Goal: Communication & Community: Answer question/provide support

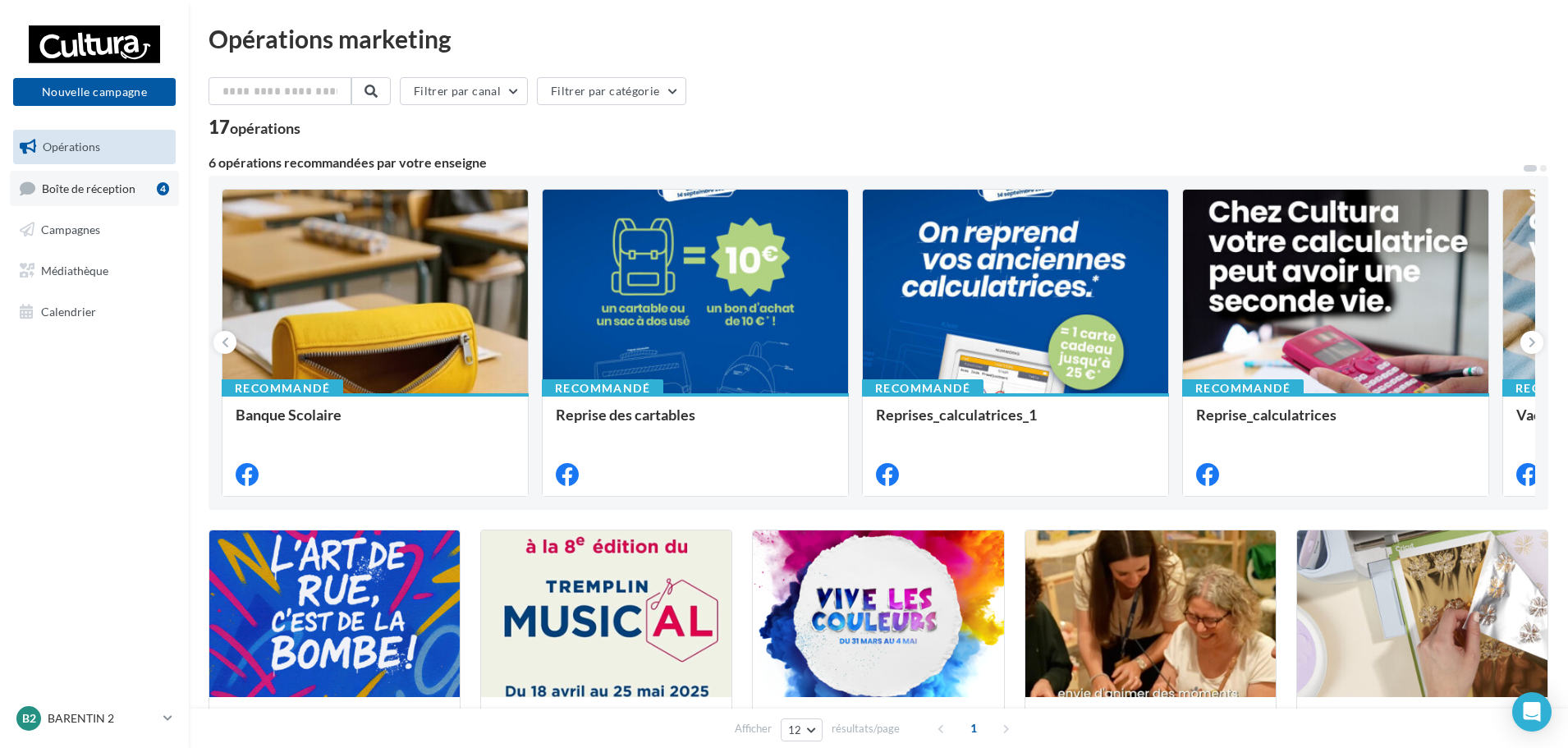
click at [92, 199] on link "Boîte de réception 4" at bounding box center [95, 188] width 170 height 35
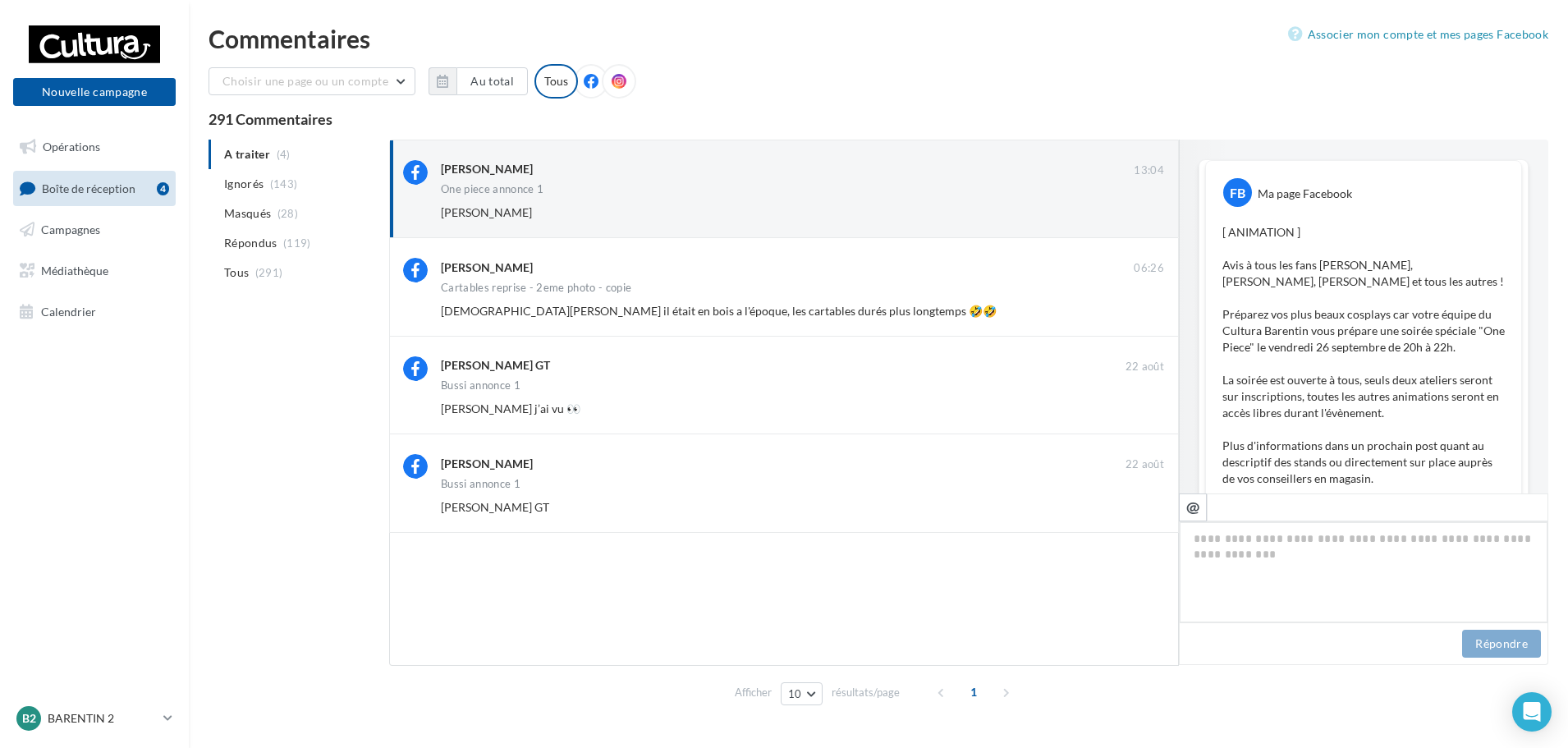
scroll to position [641, 0]
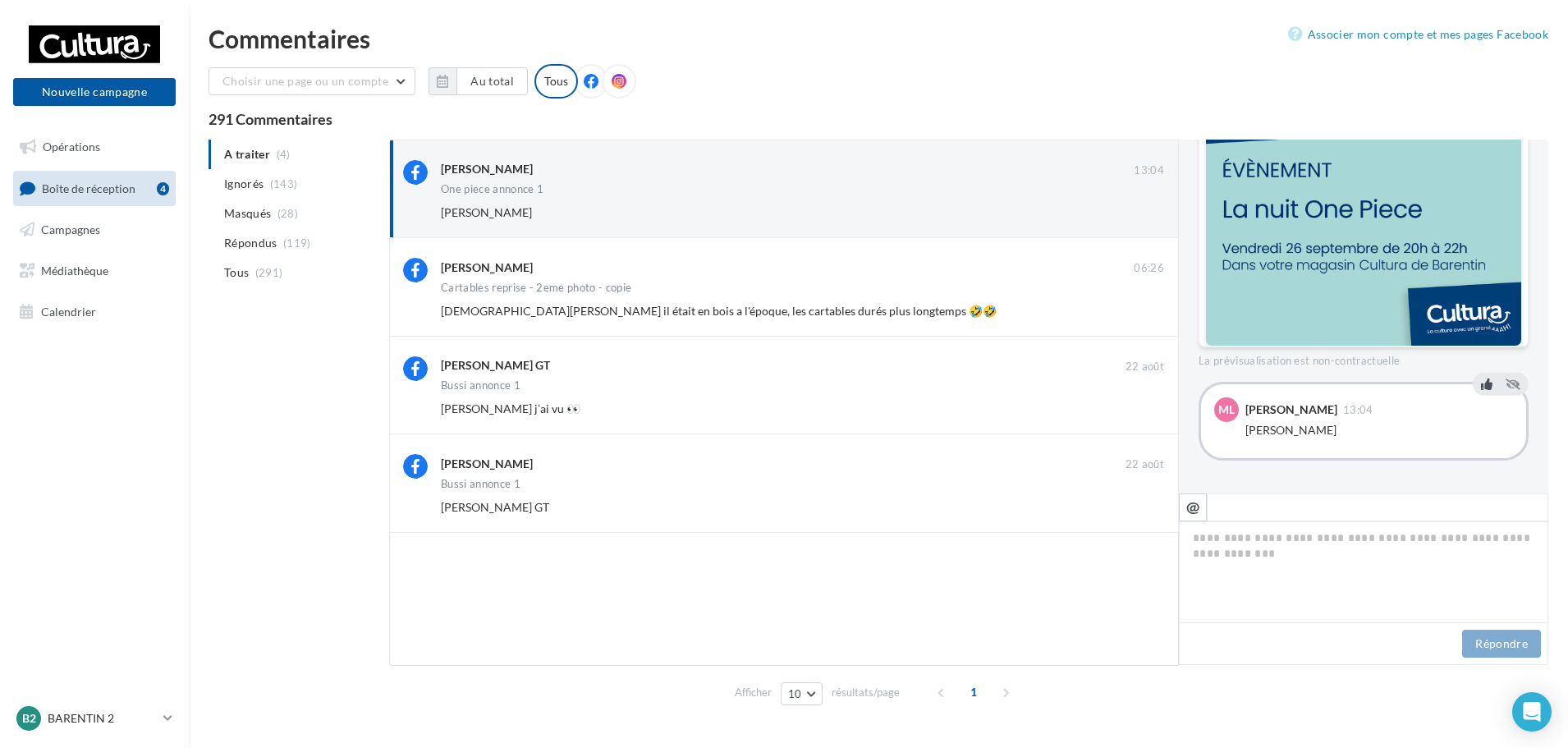
click at [1480, 384] on icon at bounding box center [1486, 384] width 11 height 11
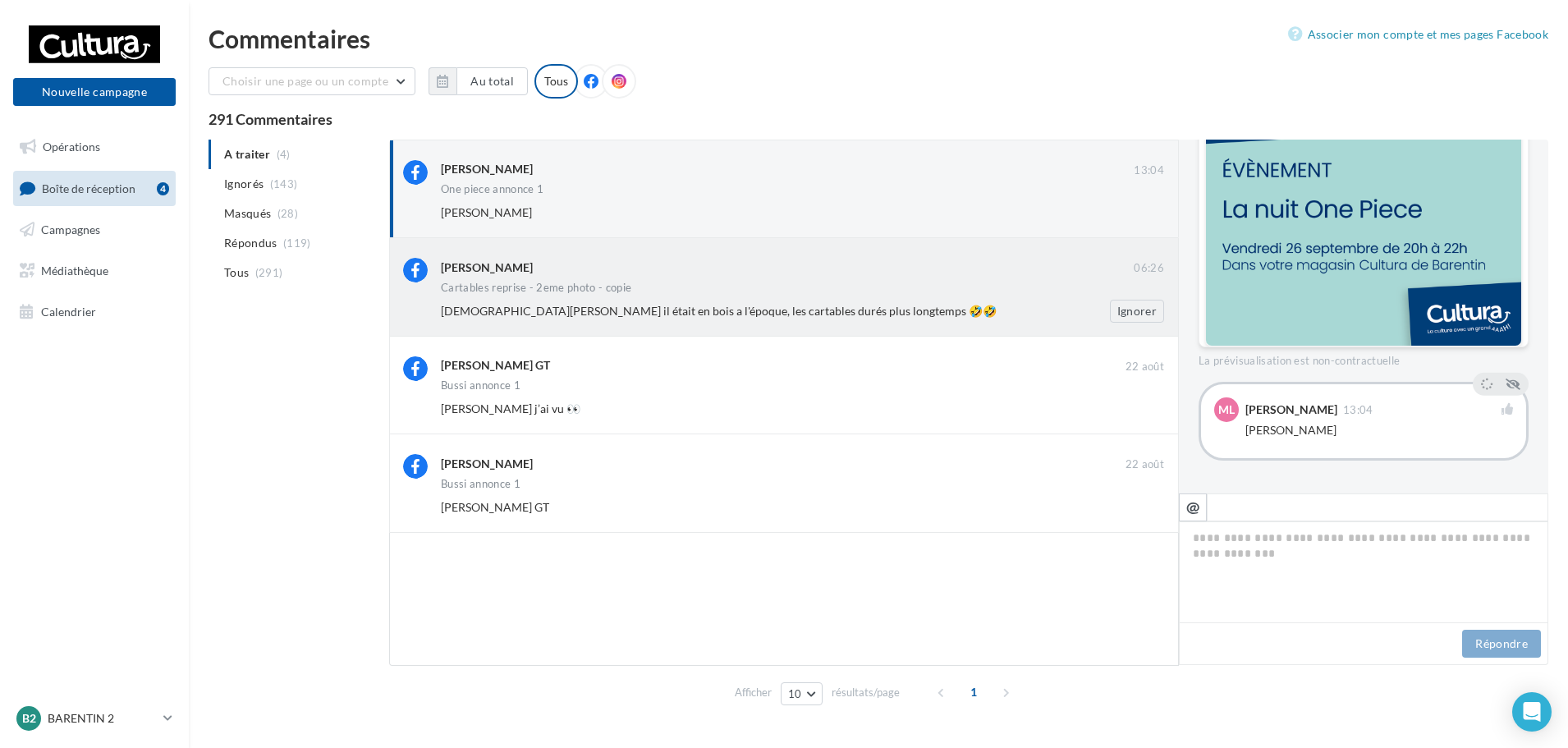
click at [733, 300] on div "Christian Michel il était en bois a l'époque, les cartables durés plus longtemp…" at bounding box center [808, 310] width 736 height 23
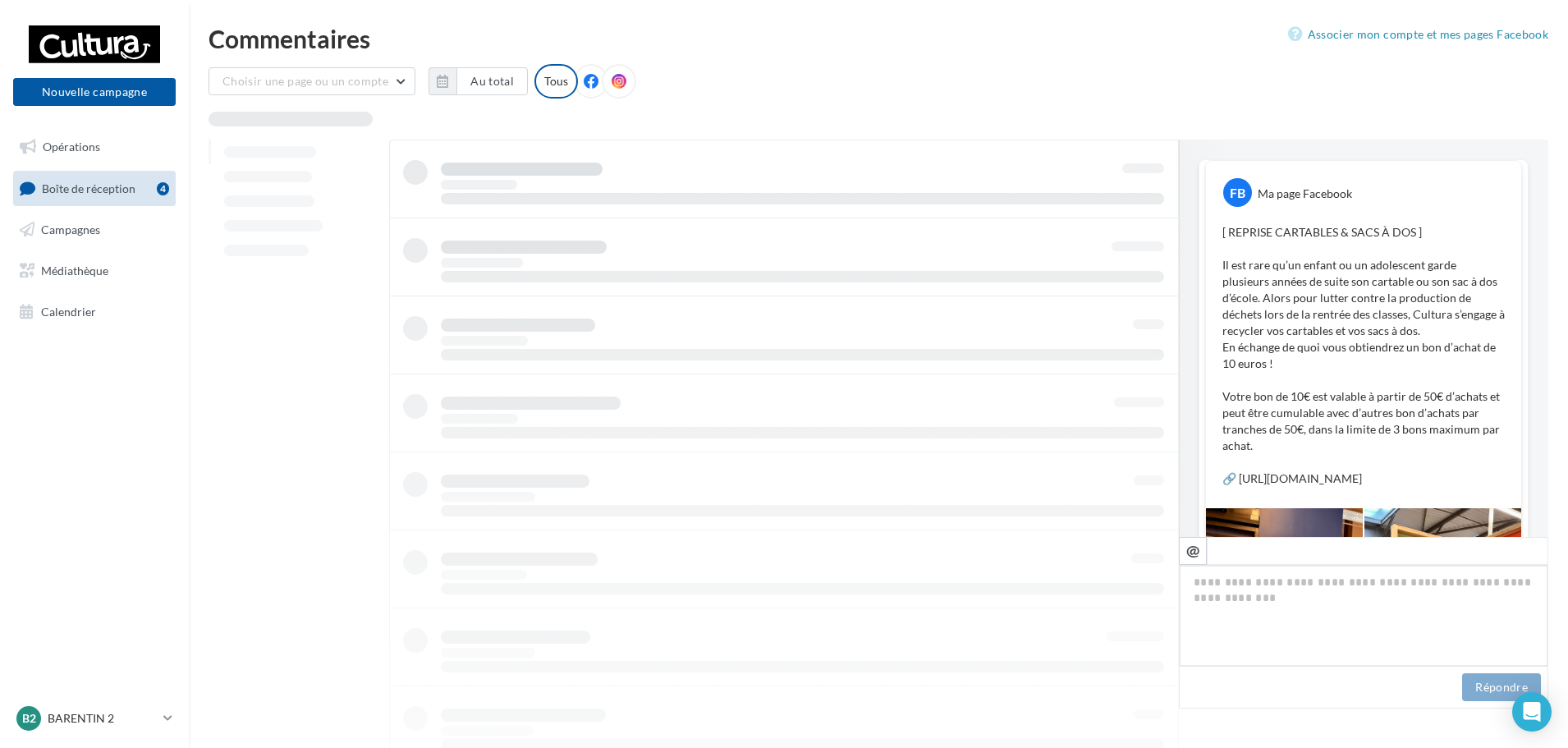
scroll to position [570, 0]
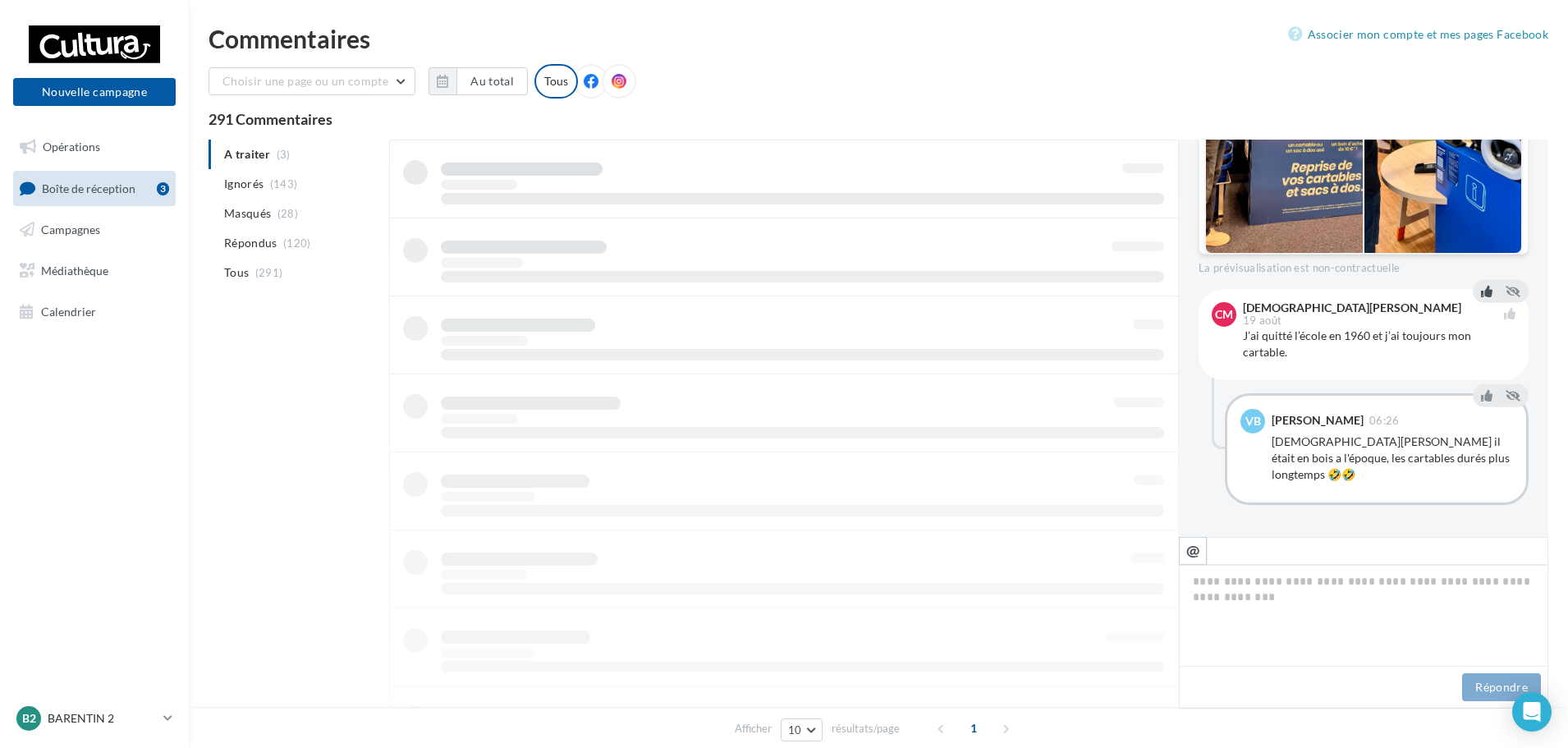
click at [1480, 298] on icon at bounding box center [1486, 291] width 11 height 11
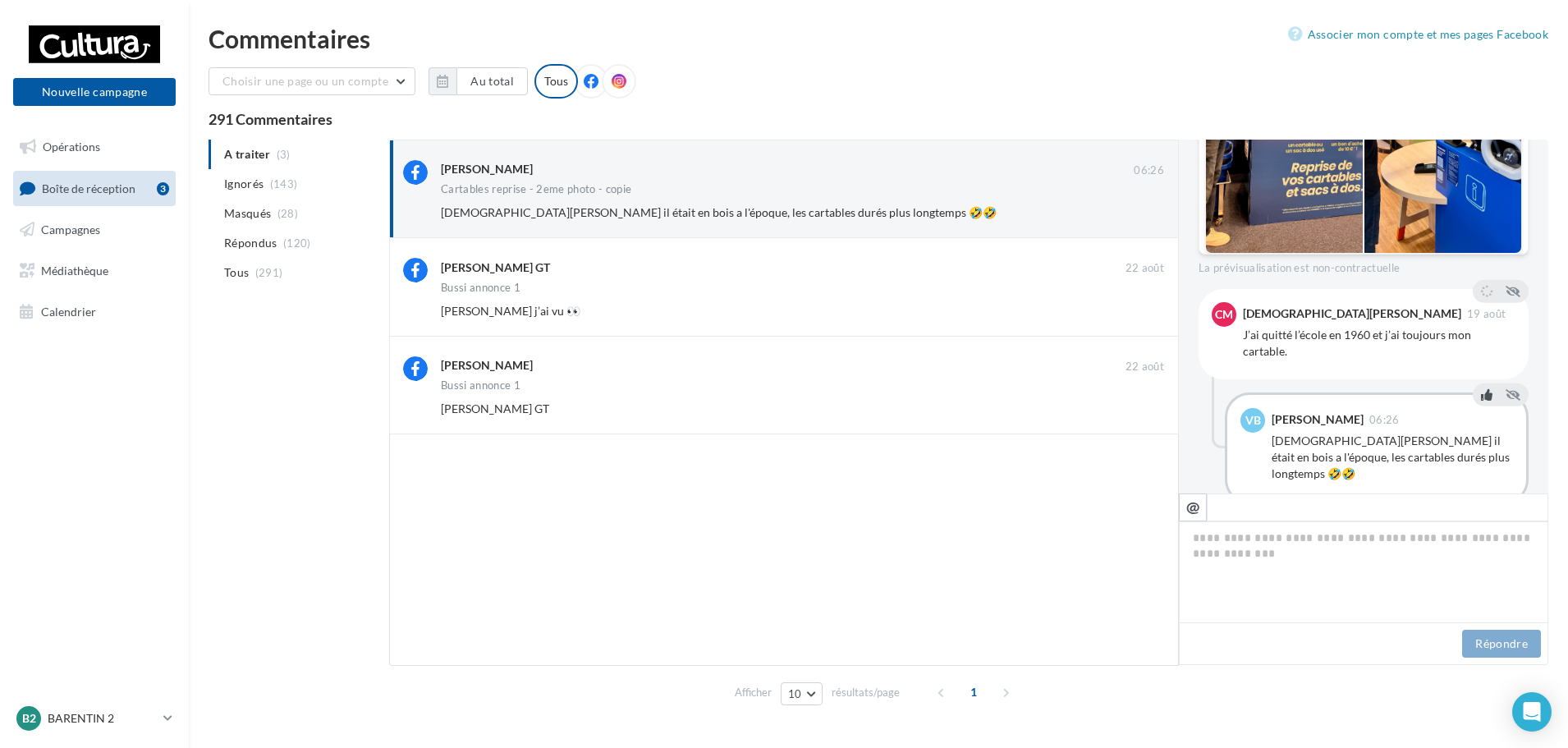
click at [1485, 401] on icon at bounding box center [1486, 394] width 11 height 11
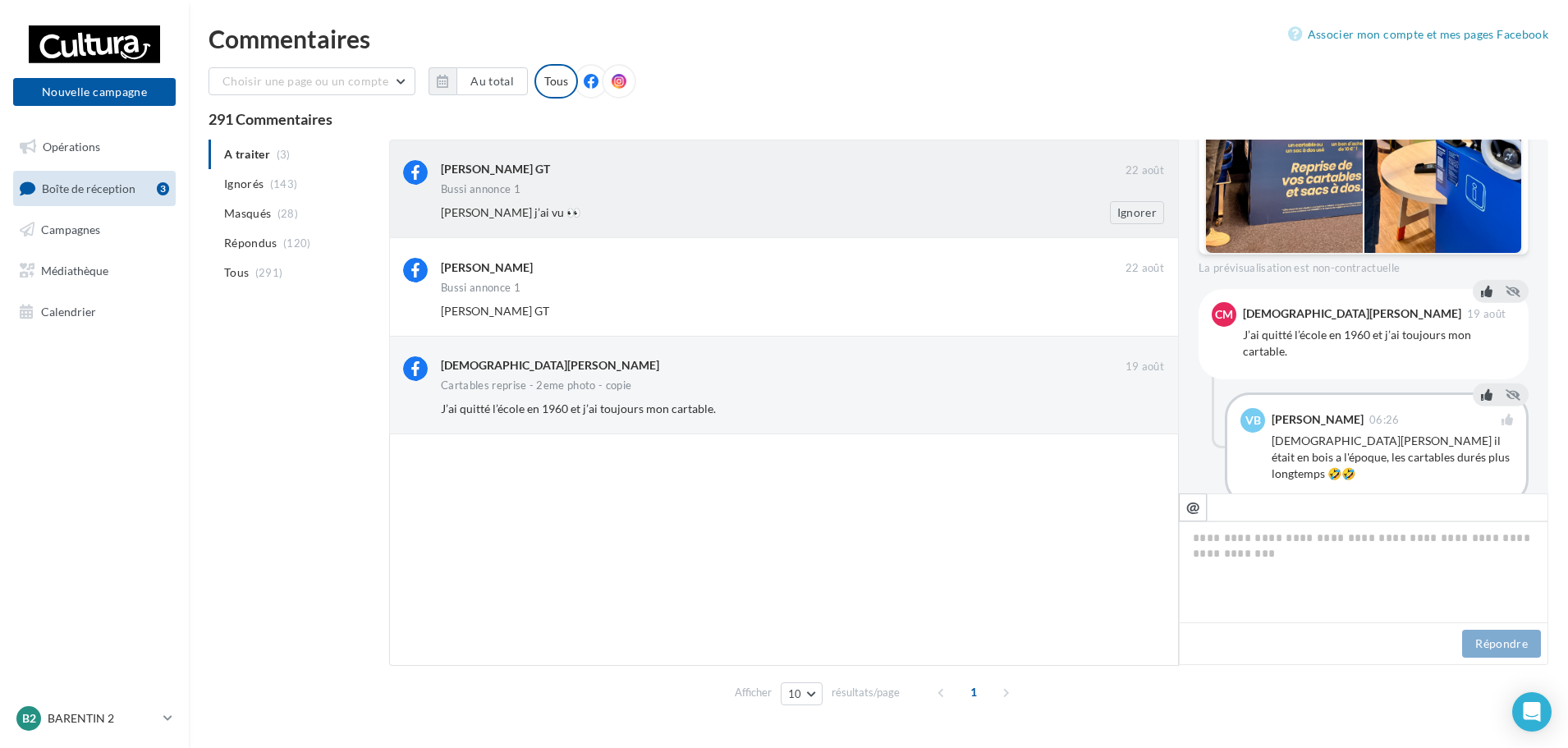
click at [839, 200] on div "Louise GT 22 août Bussi annonce 1 Camille Guerard j’ai vu 👀 Ignorer" at bounding box center [802, 192] width 723 height 64
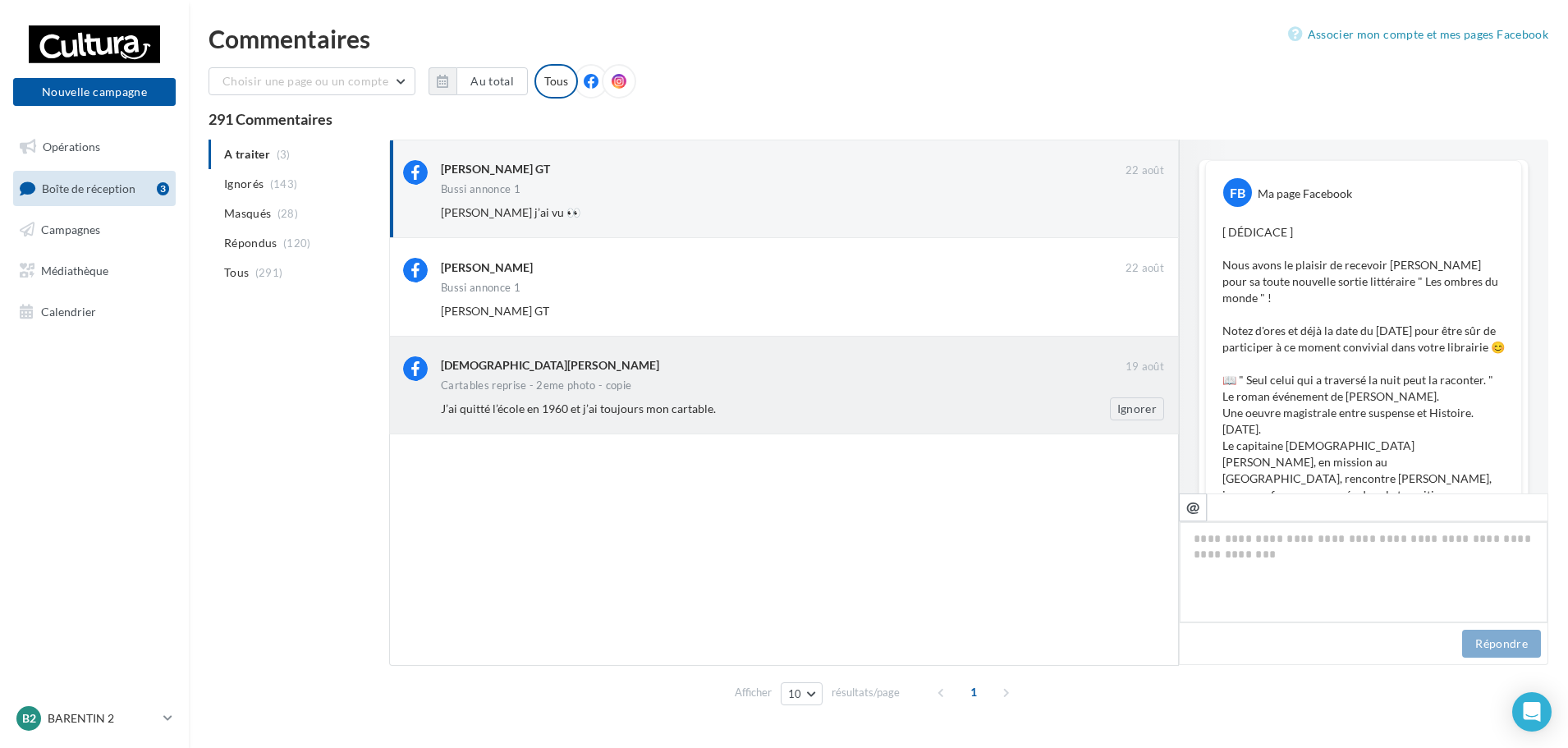
scroll to position [1263, 0]
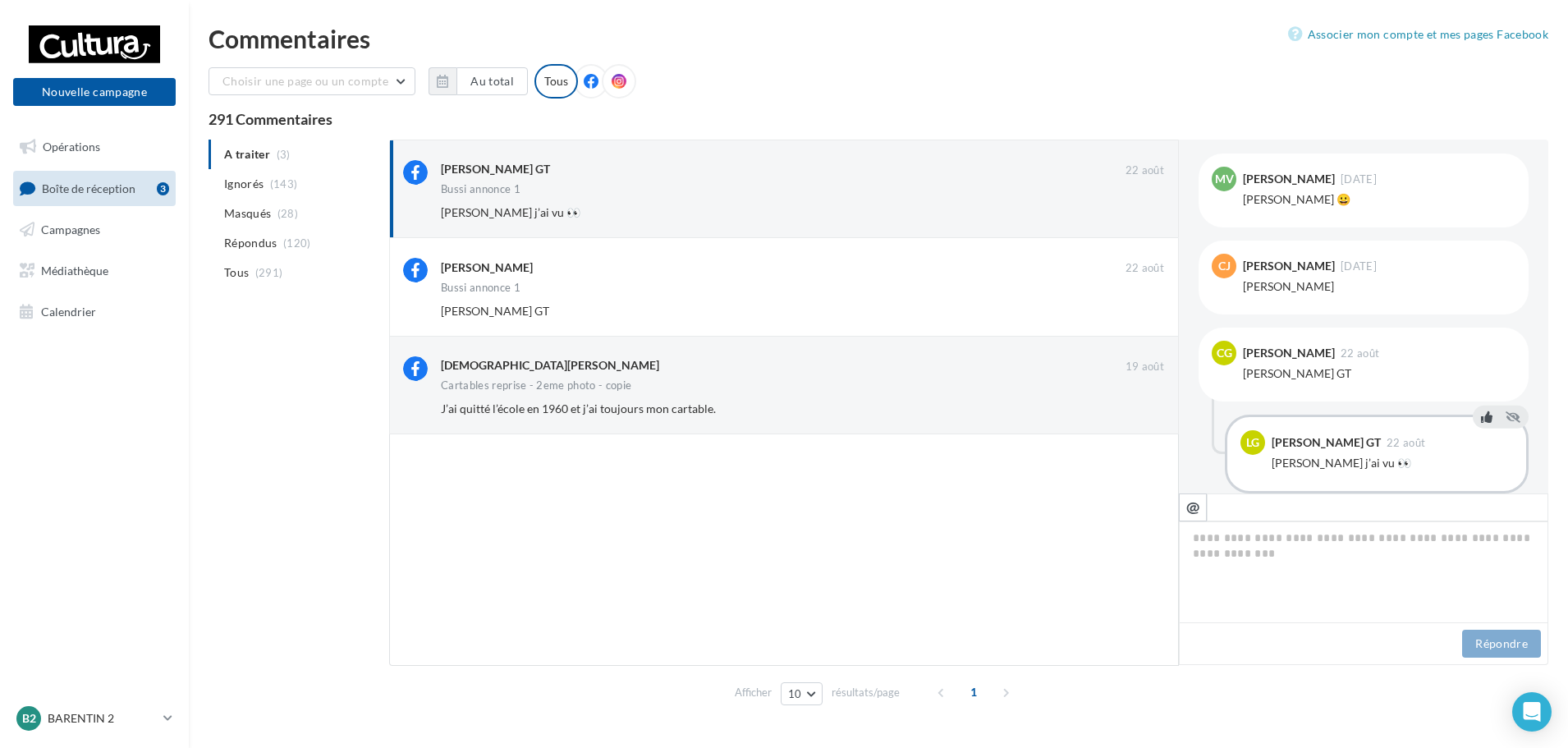
click at [1485, 411] on icon at bounding box center [1486, 416] width 11 height 11
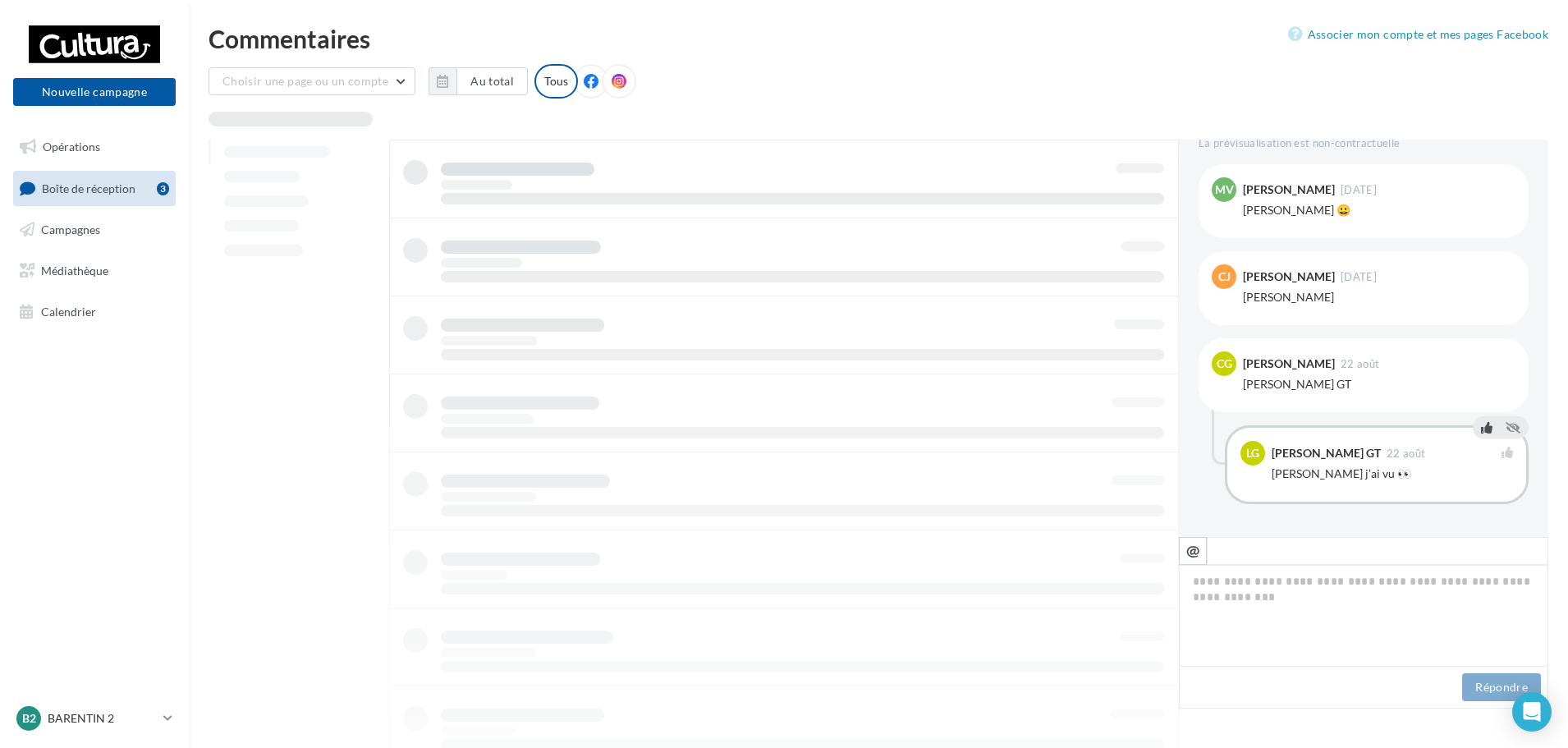
scroll to position [1220, 0]
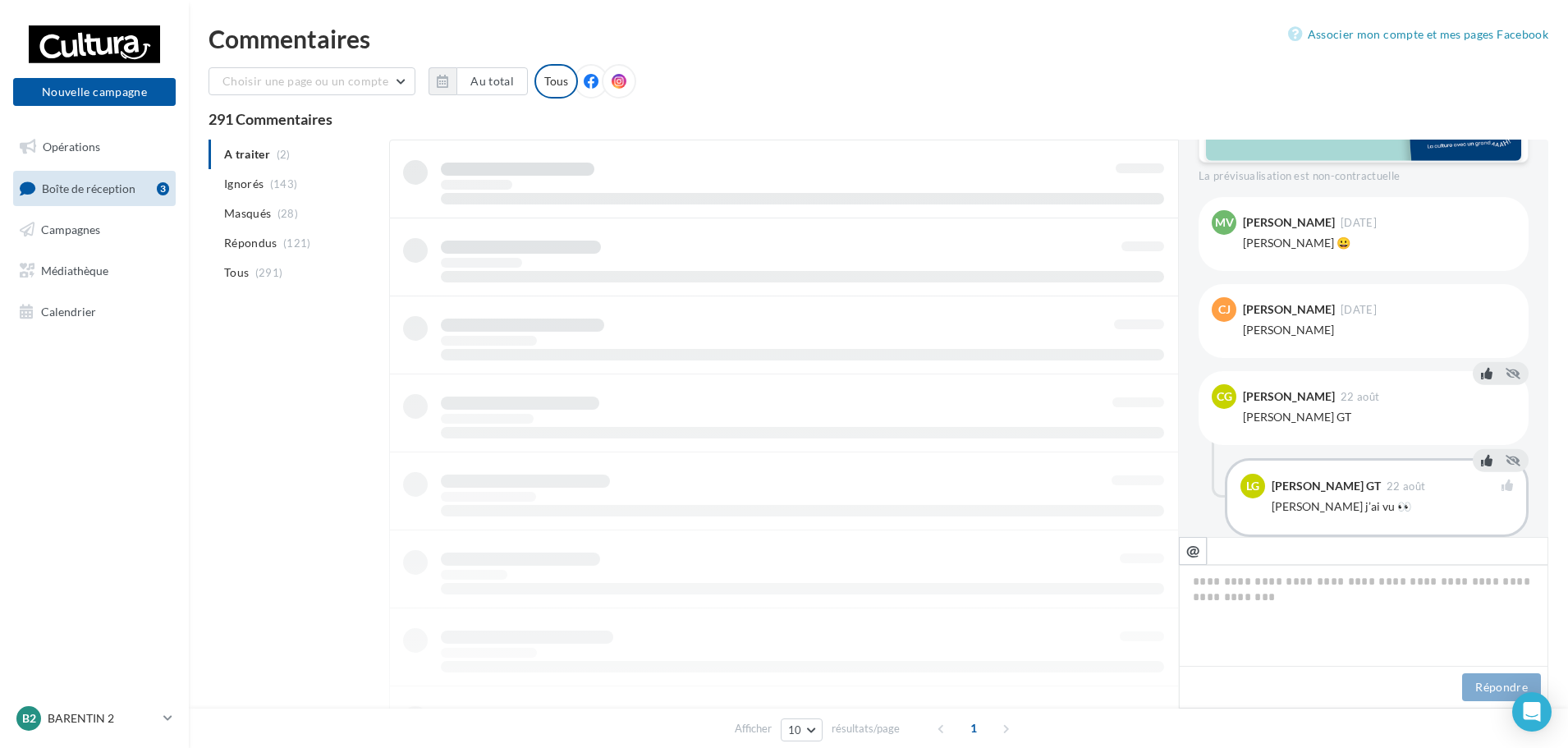
click at [1480, 368] on icon at bounding box center [1486, 373] width 11 height 11
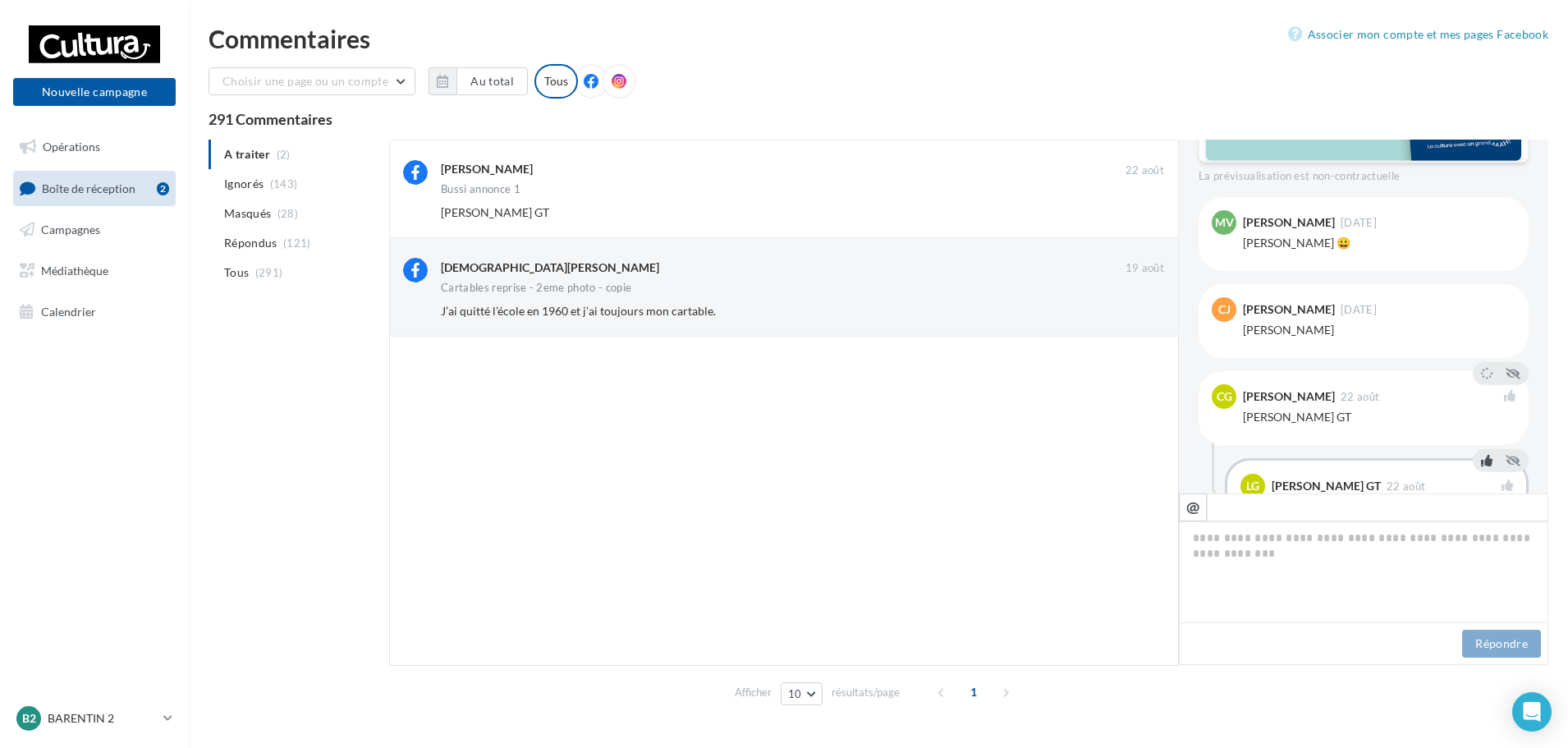
click at [225, 161] on ul "A traiter (2) Ignorés (143) Masqués (28) Répondus (121) Tous (291)" at bounding box center [295, 213] width 174 height 147
click at [238, 154] on ul "A traiter (2) Ignorés (143) Masqués (28) Répondus (121) Tous (291)" at bounding box center [295, 213] width 174 height 147
click at [276, 157] on ul "A traiter (2) Ignorés (143) Masqués (28) Répondus (121) Tous (291)" at bounding box center [295, 213] width 174 height 147
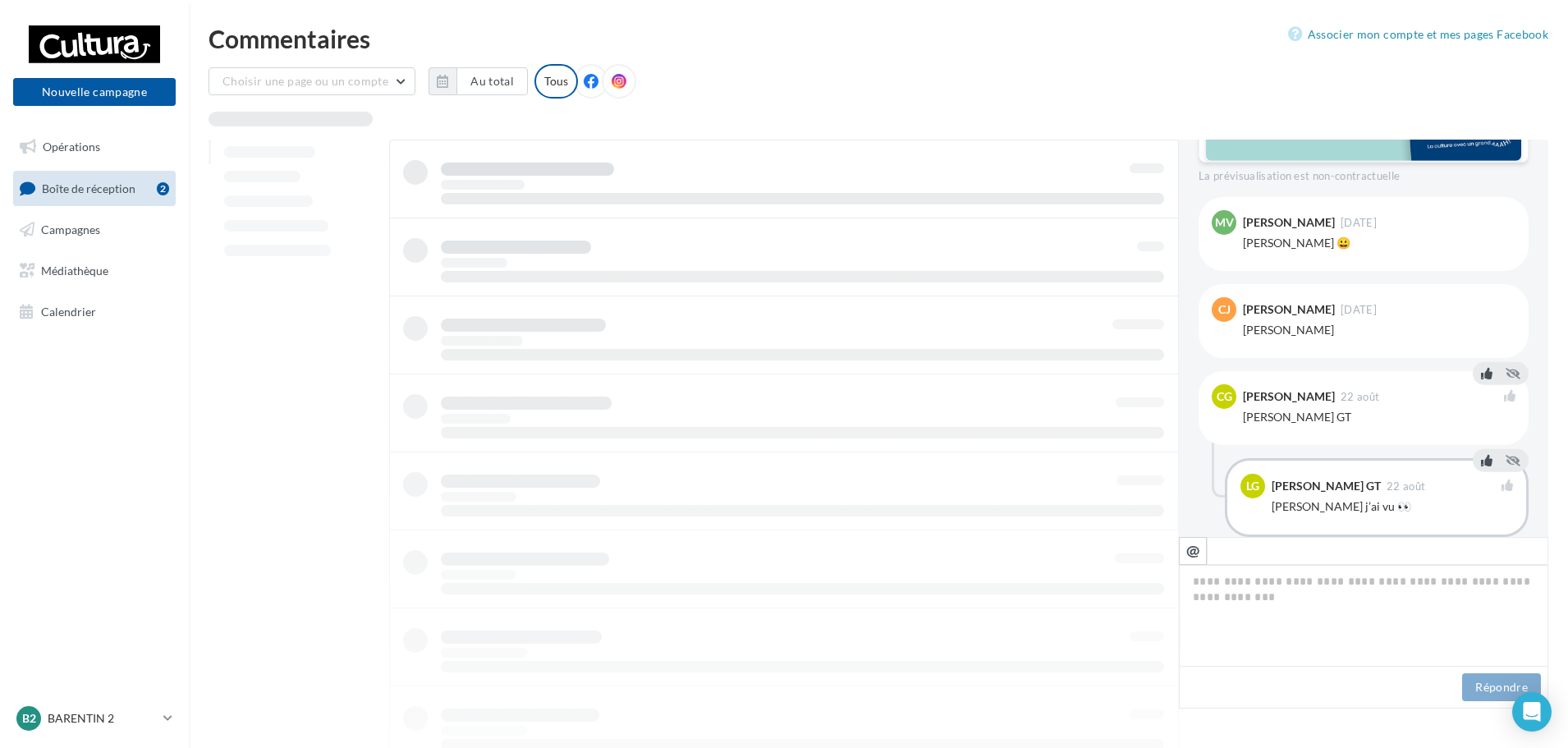
click at [715, 208] on div at bounding box center [783, 529] width 790 height 780
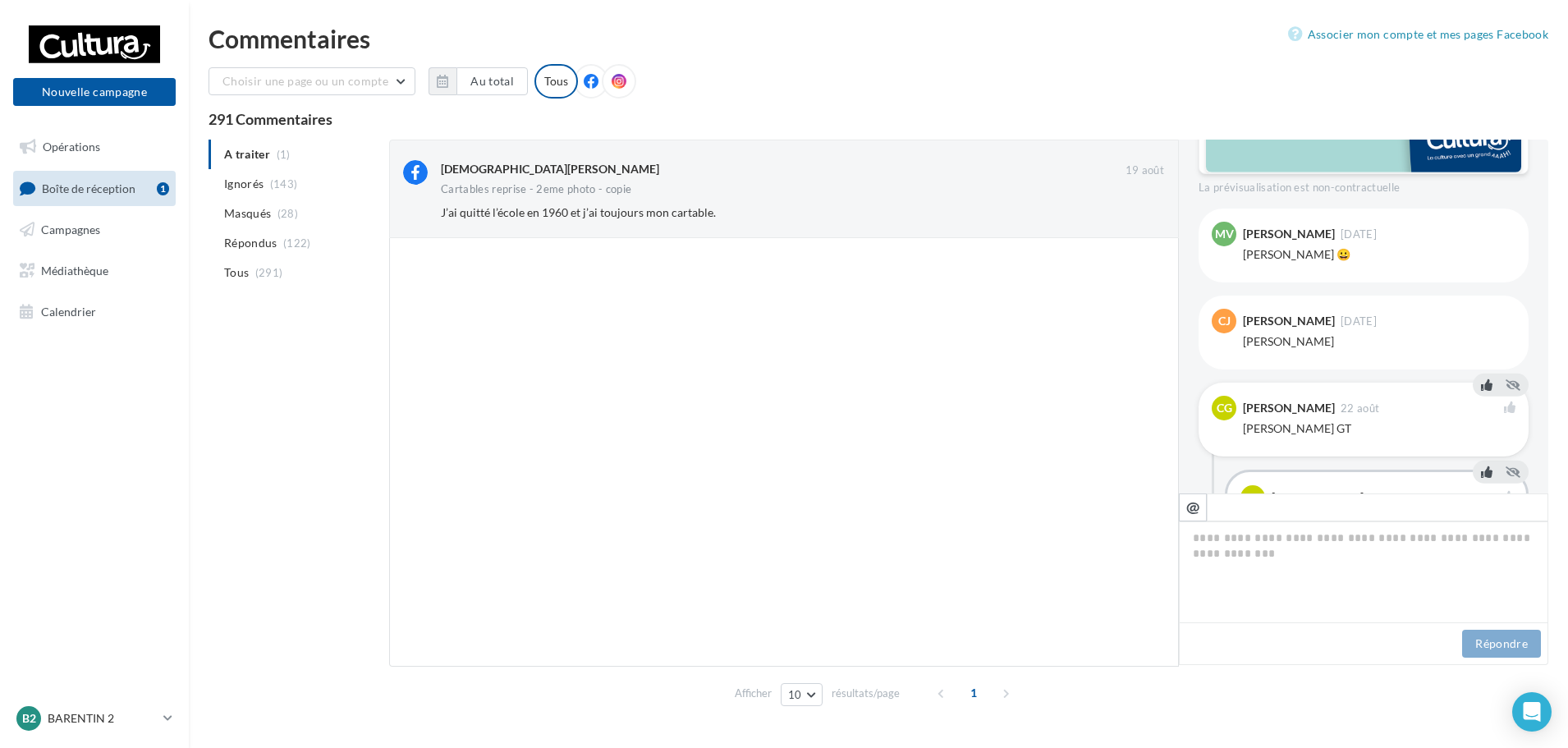
scroll to position [1263, 0]
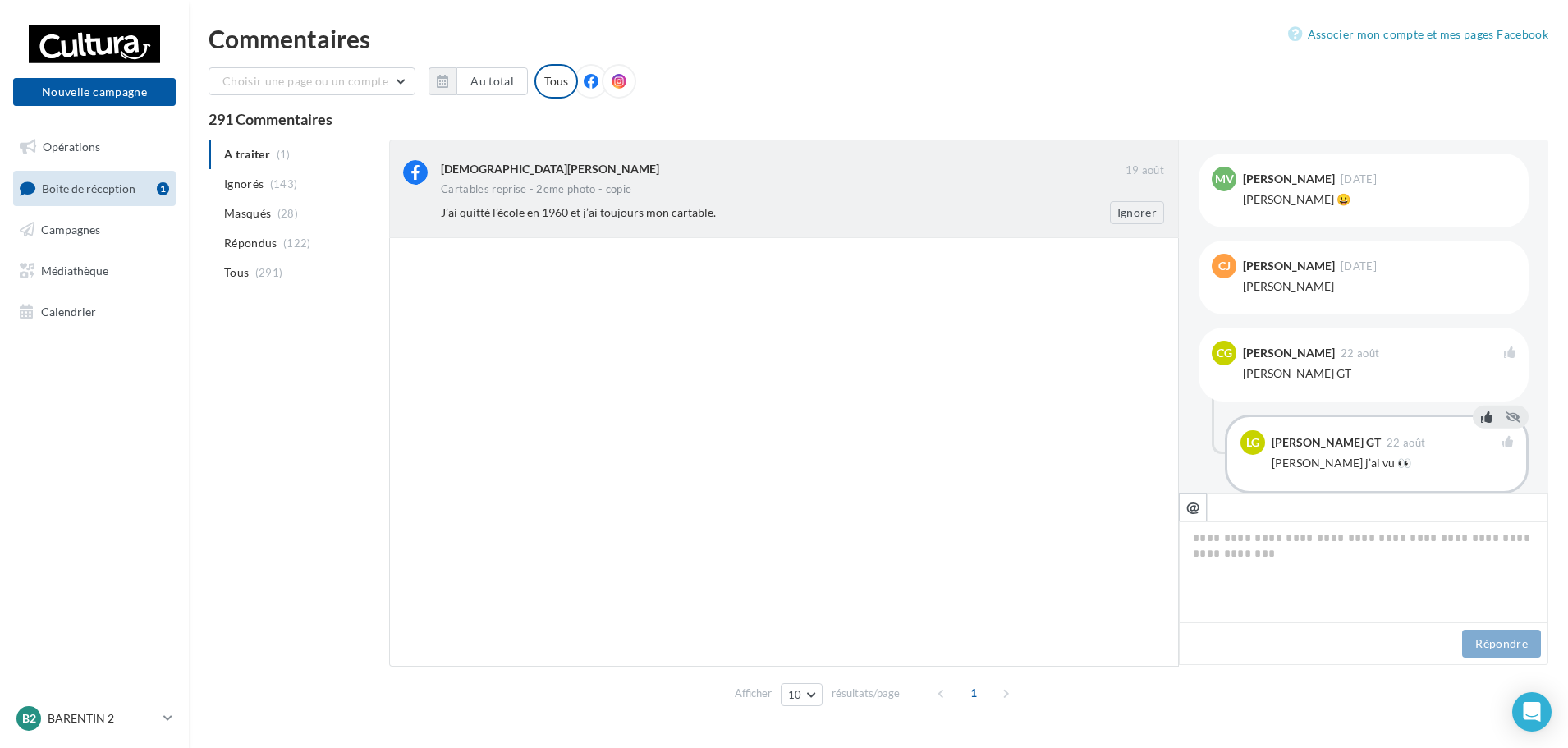
click at [728, 217] on div "J’ai quitté l’école en 1960 et j’ai toujours mon cartable." at bounding box center [748, 213] width 616 height 17
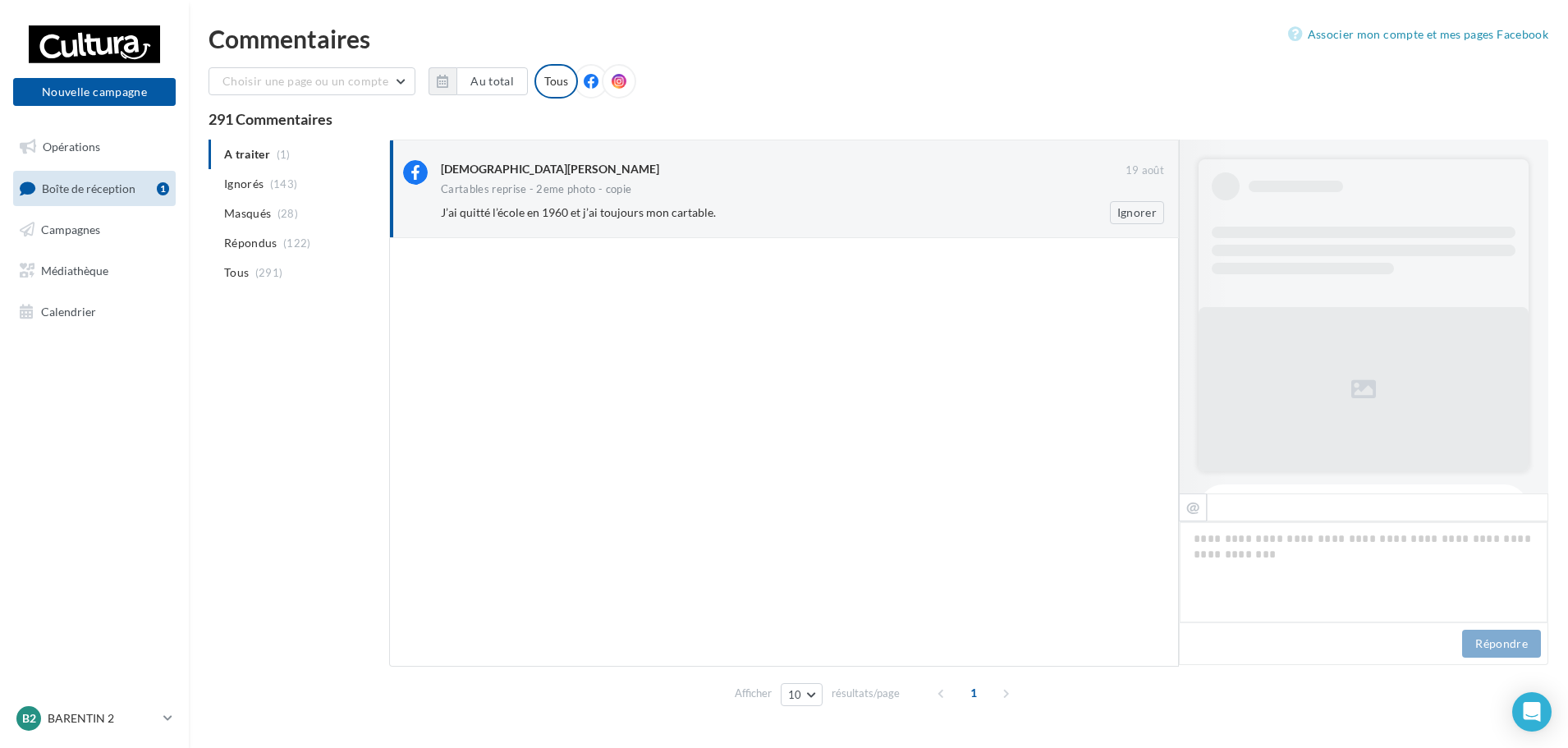
scroll to position [614, 0]
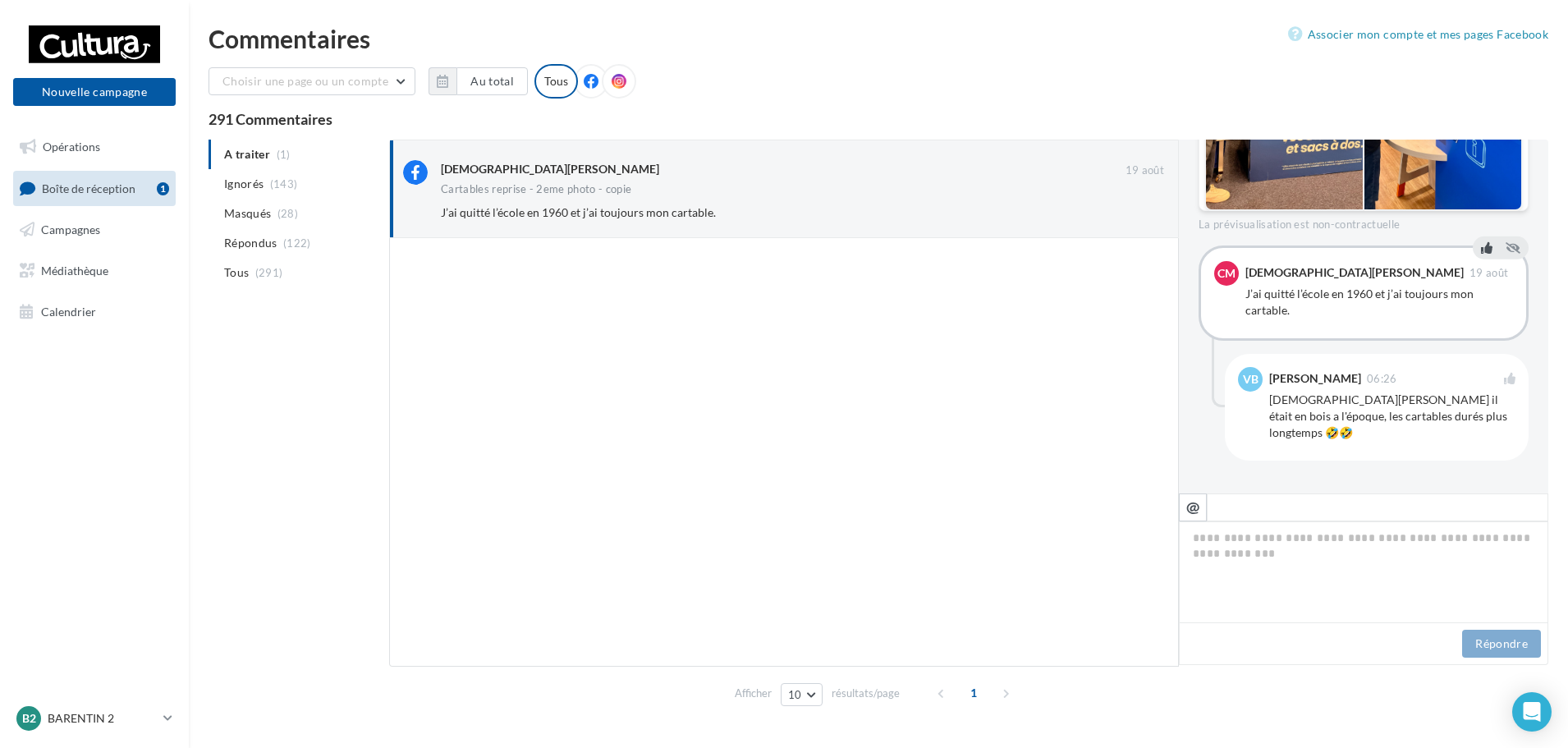
click at [1484, 257] on button at bounding box center [1487, 247] width 18 height 19
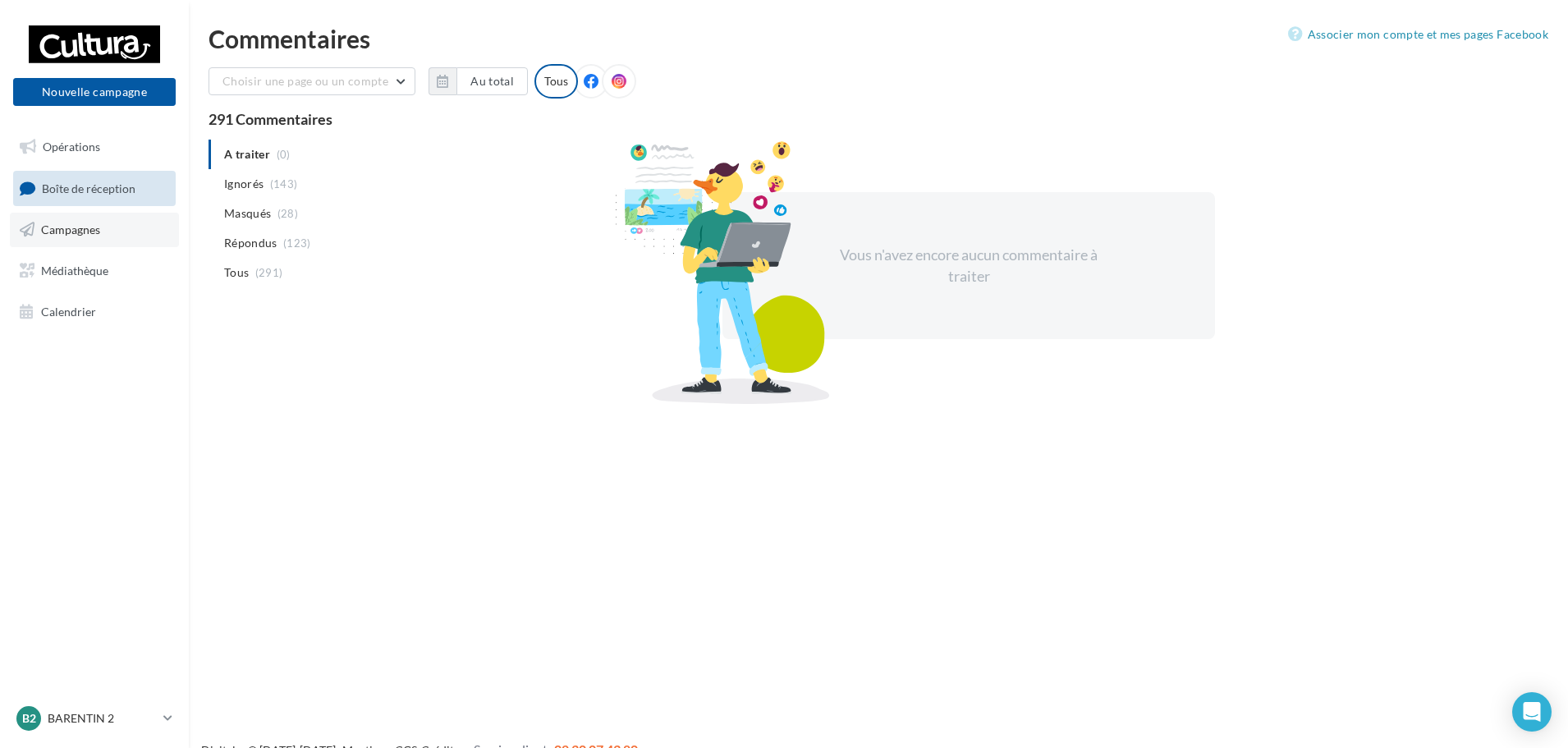
click at [42, 233] on span "Campagnes" at bounding box center [71, 228] width 59 height 14
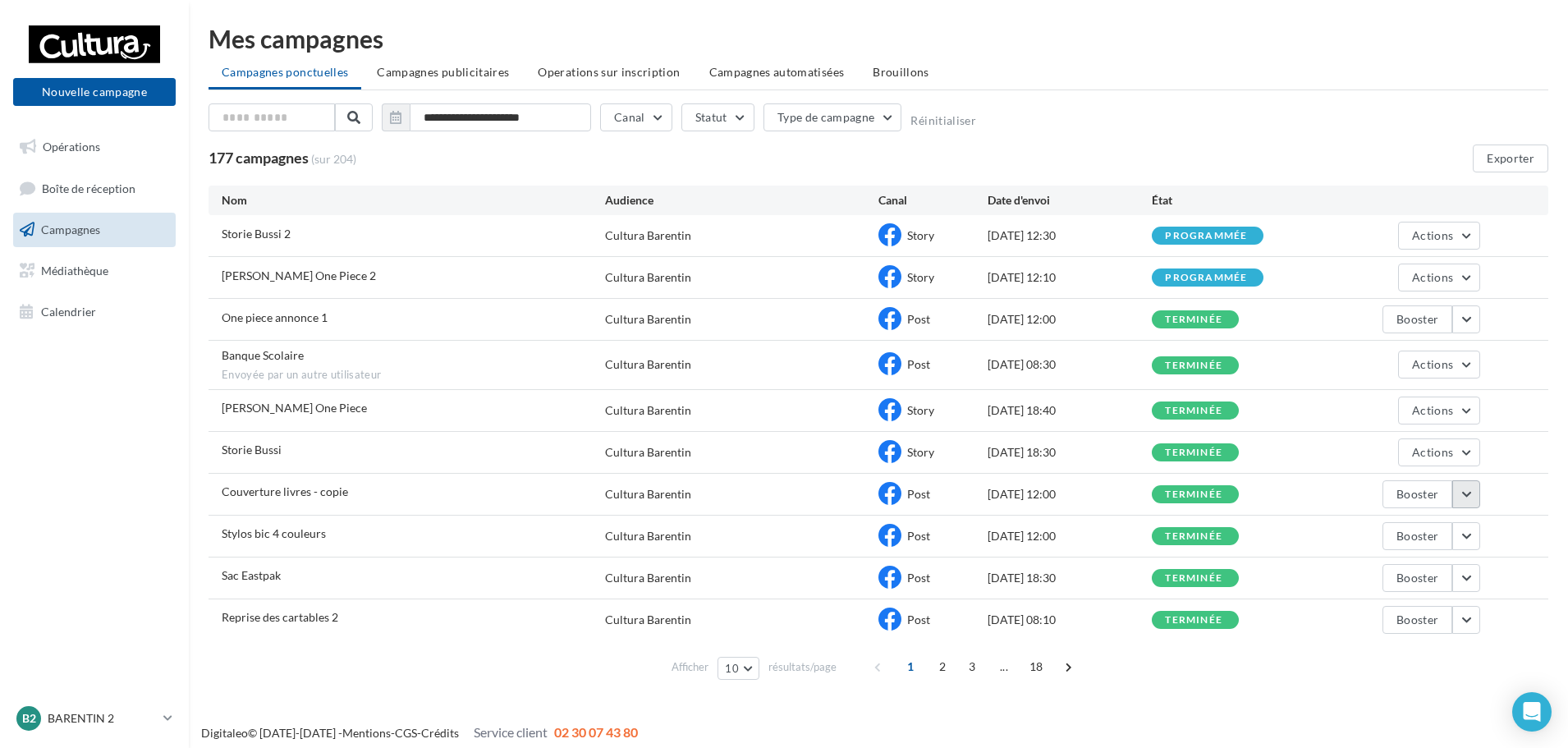
click at [1470, 493] on button "button" at bounding box center [1466, 494] width 28 height 28
